Goal: Task Accomplishment & Management: Use online tool/utility

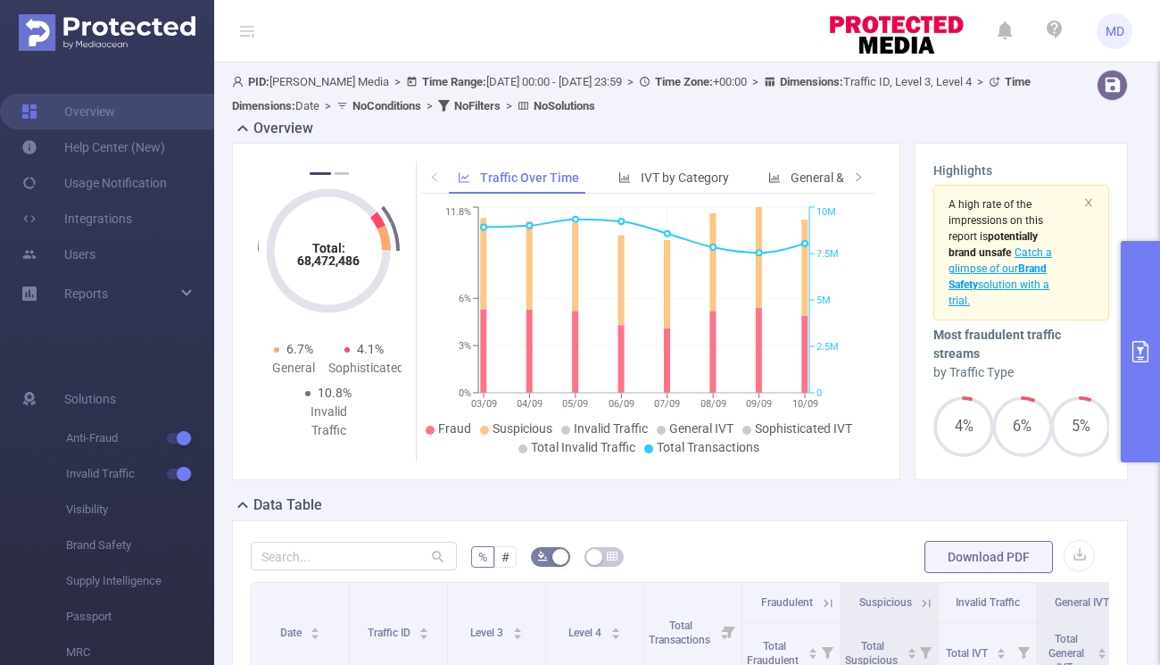
click at [1134, 367] on button "primary" at bounding box center [1140, 351] width 39 height 221
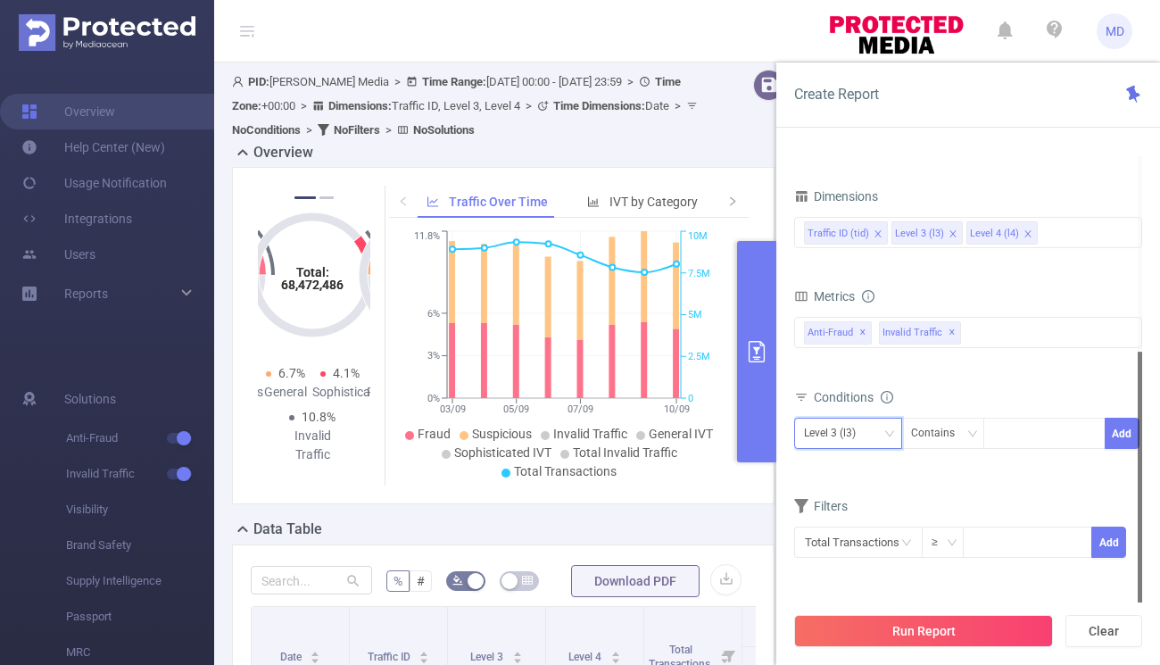
click at [868, 435] on div "Level 3 (l3)" at bounding box center [836, 433] width 64 height 29
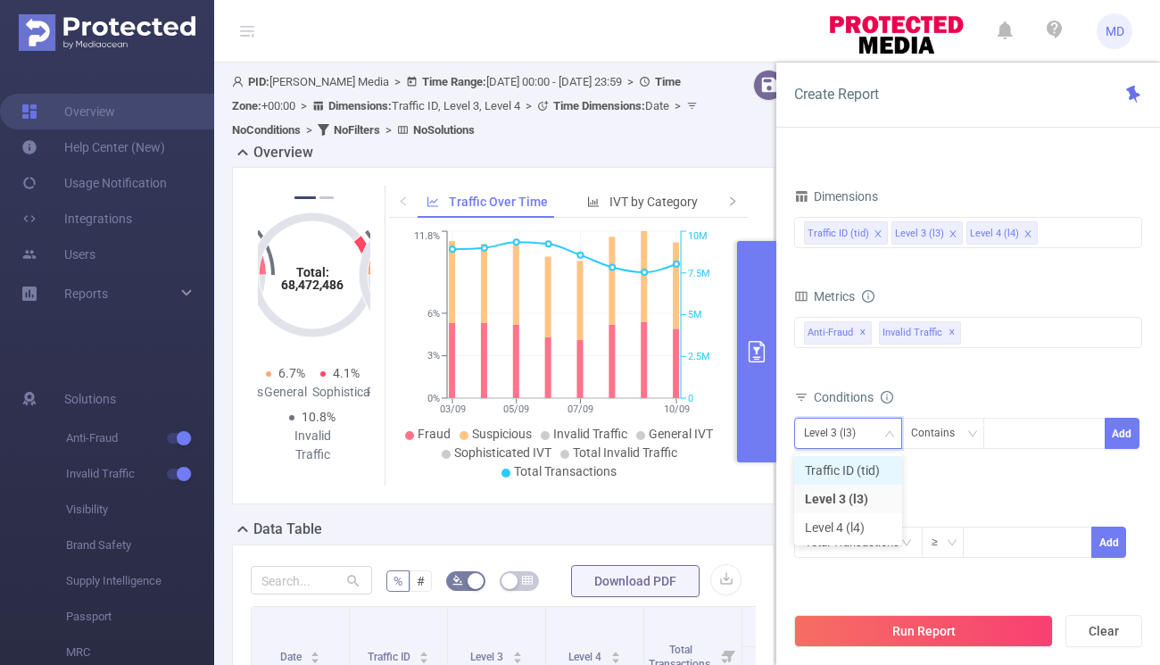
click at [865, 465] on li "Traffic ID (tid)" at bounding box center [848, 470] width 108 height 29
click at [1026, 431] on div at bounding box center [1044, 433] width 103 height 29
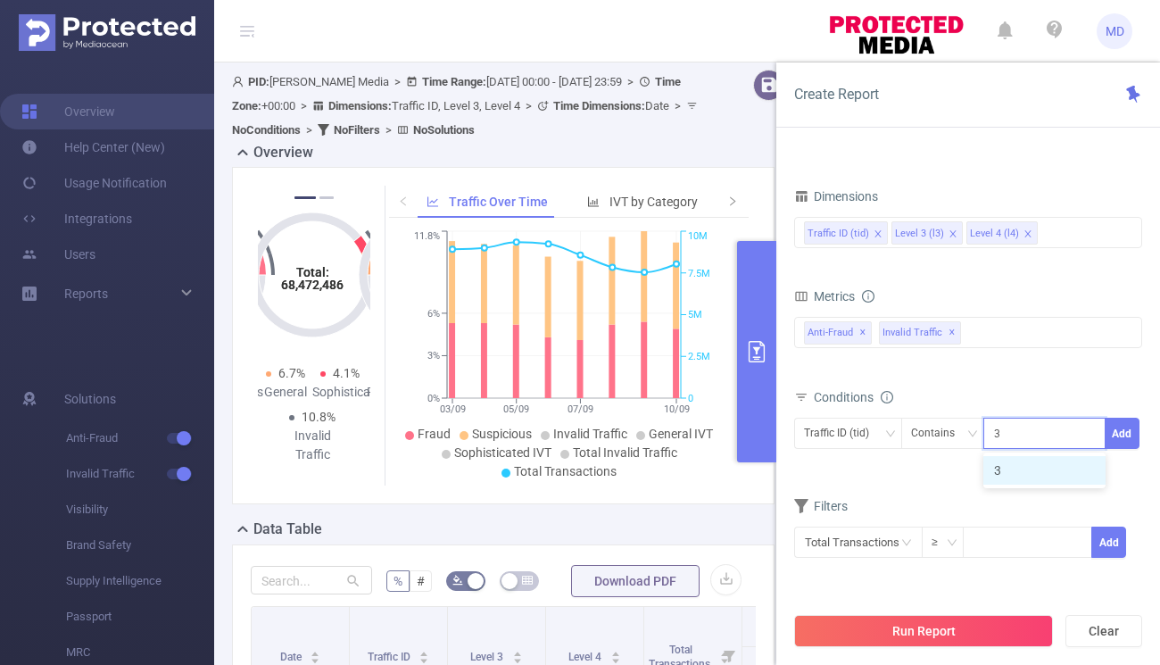
type input "3"
click at [1124, 466] on div "Conditions Traffic ID (tid) Contains 3 Add" at bounding box center [968, 428] width 348 height 87
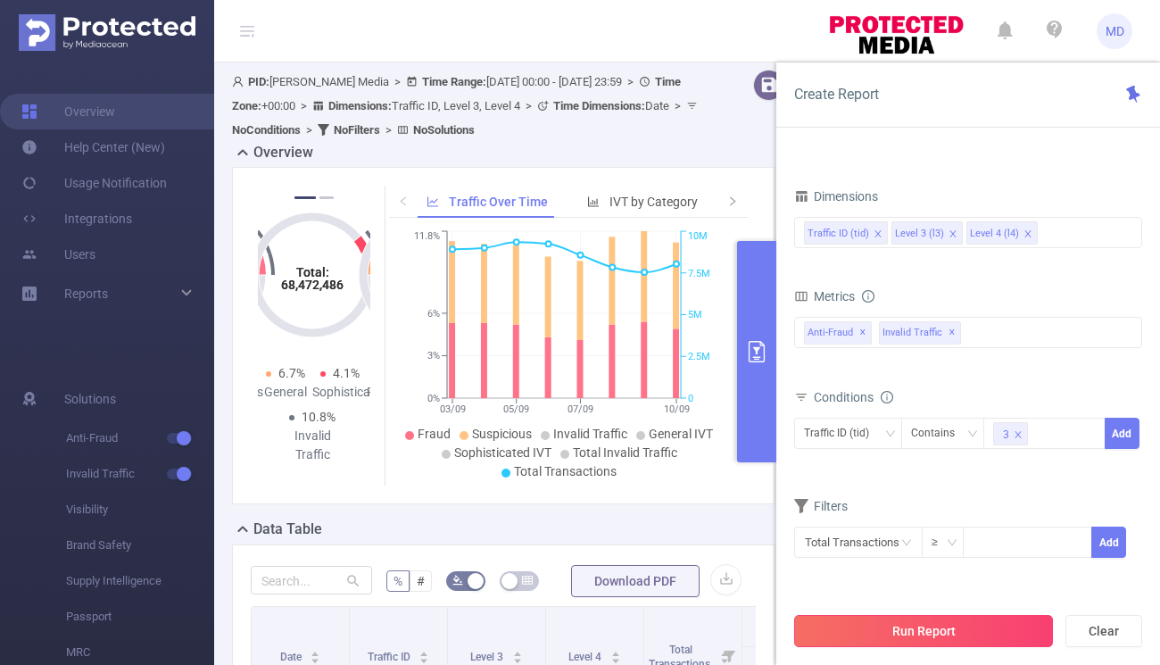
click at [978, 636] on button "Run Report" at bounding box center [923, 631] width 259 height 32
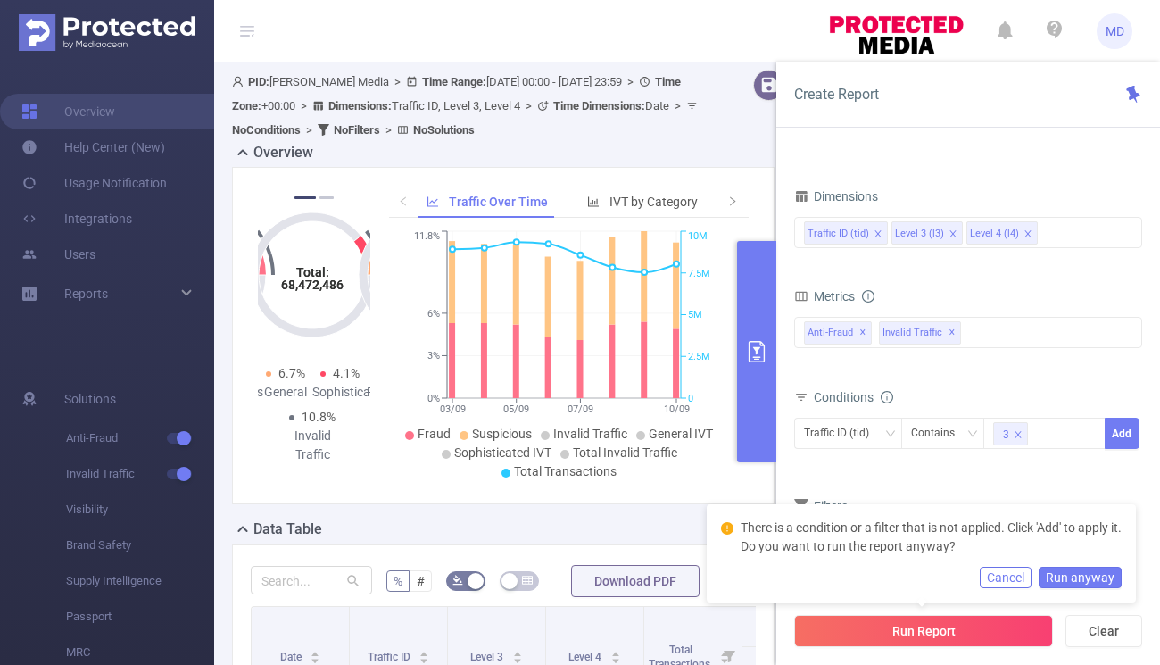
click at [1098, 481] on form "Dimensions Traffic ID (tid) Level 3 (l3) Level 4 (l4) Metrics Total Fraudulent …" at bounding box center [968, 382] width 348 height 397
click at [1115, 436] on button "Add" at bounding box center [1122, 433] width 35 height 31
click at [974, 633] on button "Run Report" at bounding box center [923, 631] width 259 height 32
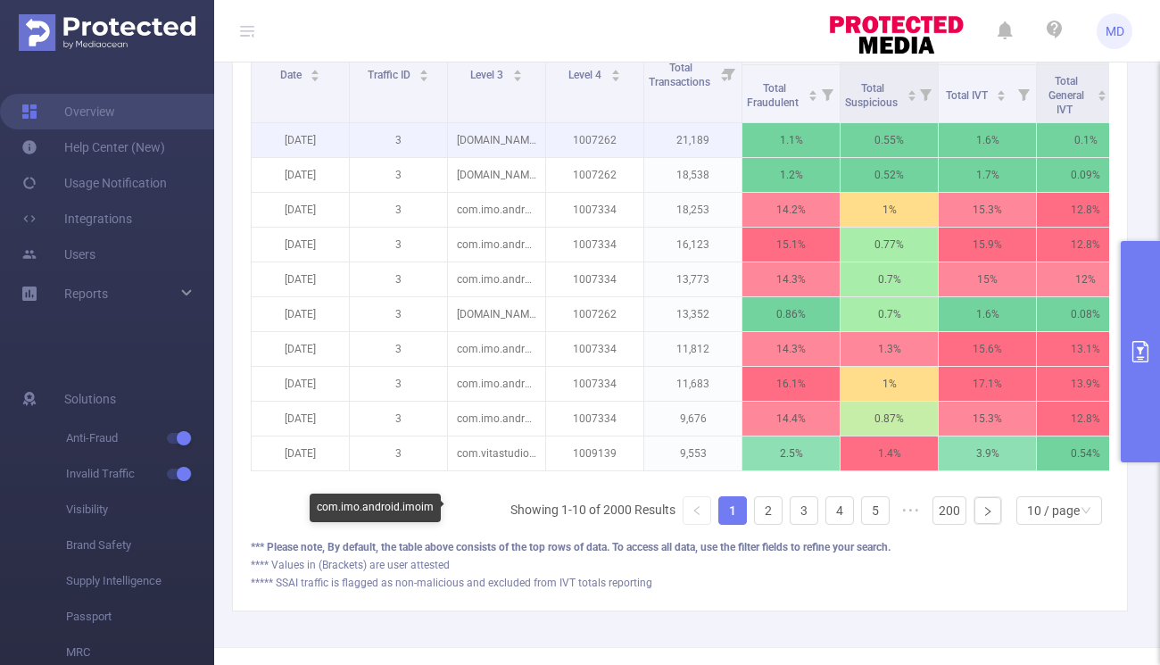
scroll to position [643, 0]
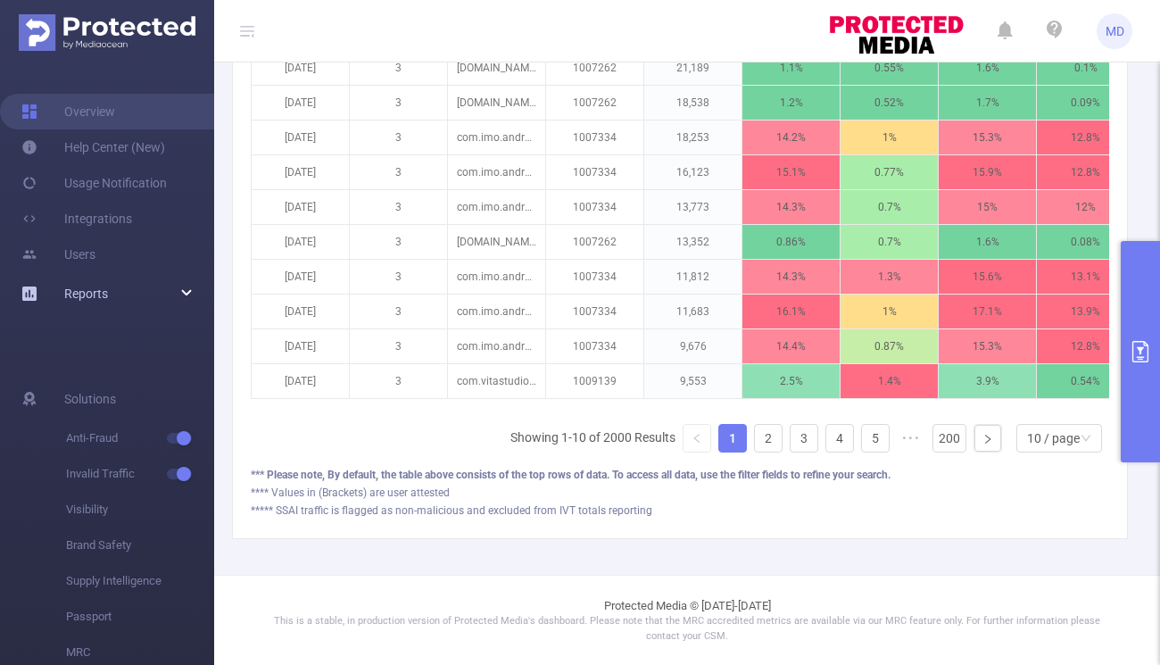
click at [180, 293] on div "Reports" at bounding box center [107, 294] width 214 height 36
